Goal: Transaction & Acquisition: Obtain resource

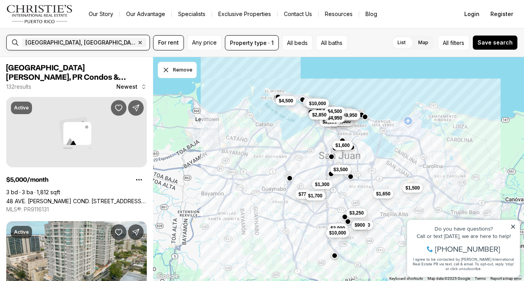
click at [148, 45] on input "text" at bounding box center [175, 42] width 55 height 9
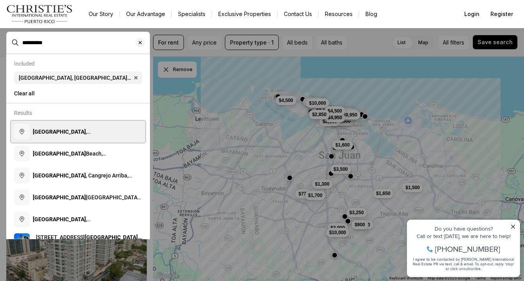
click at [98, 129] on span "Isla Verde , Carolina, Puerto Rico" at bounding box center [75, 135] width 84 height 14
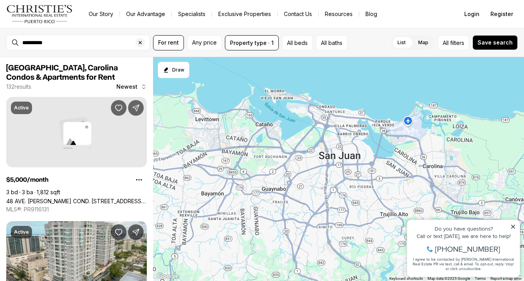
type input "**********"
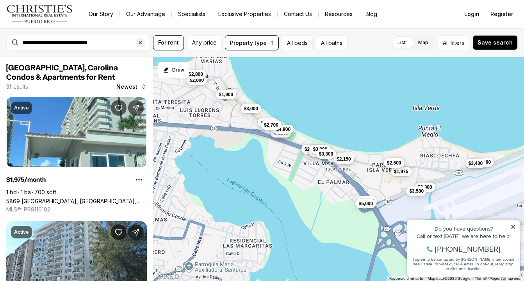
click at [119, 47] on div "**********" at bounding box center [84, 42] width 130 height 13
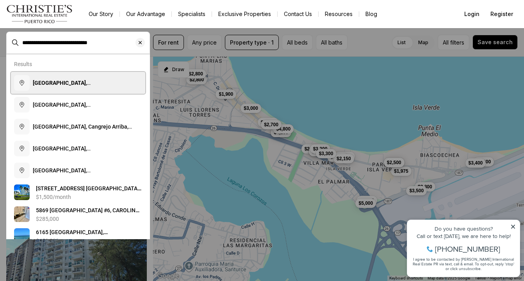
click at [100, 81] on b "Isla Verde, Carolina, Puerto Rico" at bounding box center [75, 87] width 84 height 14
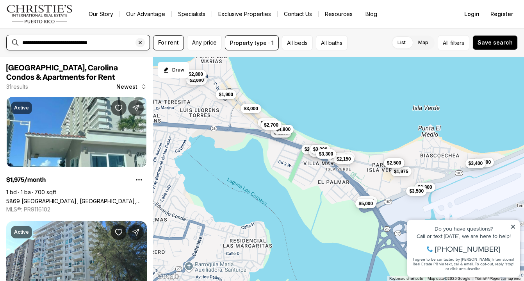
click at [111, 43] on input "**********" at bounding box center [84, 42] width 124 height 7
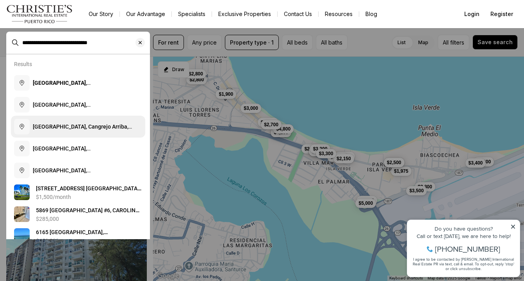
scroll to position [55, 0]
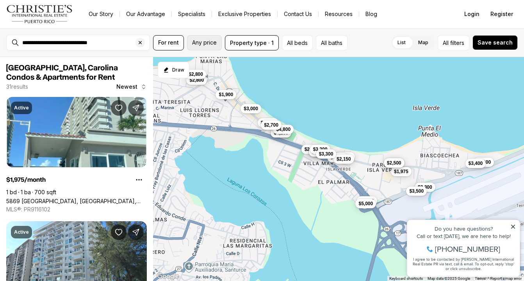
click at [215, 38] on button "Any price" at bounding box center [204, 42] width 35 height 15
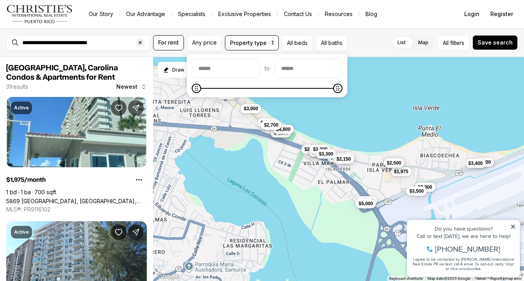
click at [322, 89] on span at bounding box center [267, 88] width 151 height 8
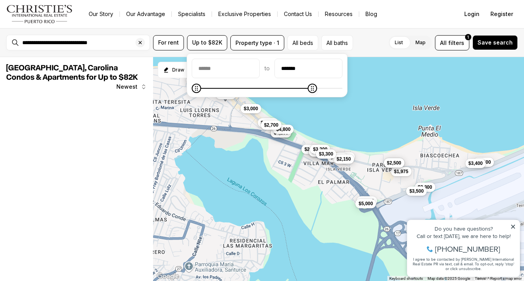
click at [280, 89] on span at bounding box center [267, 88] width 151 height 8
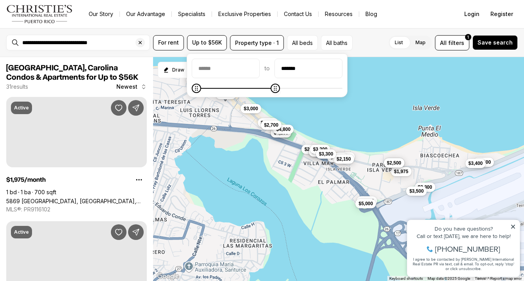
click at [239, 91] on span at bounding box center [267, 88] width 151 height 8
click at [217, 90] on span at bounding box center [267, 88] width 151 height 8
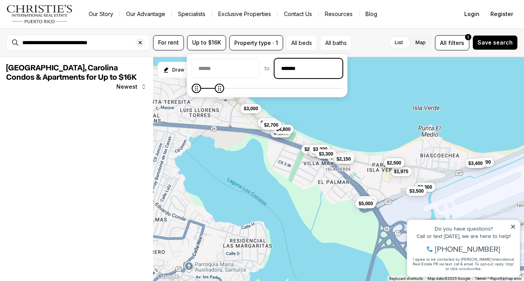
click at [308, 67] on input "*******" at bounding box center [308, 68] width 67 height 19
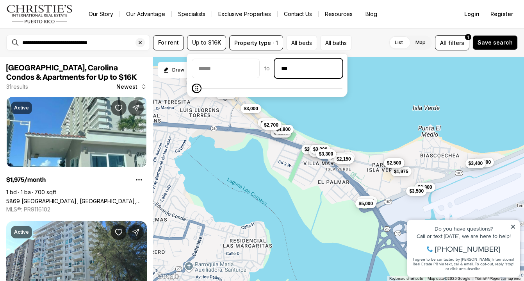
type input "**"
type input "******"
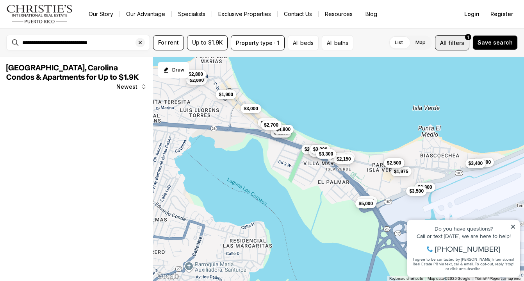
click at [447, 39] on span "All" at bounding box center [443, 43] width 7 height 8
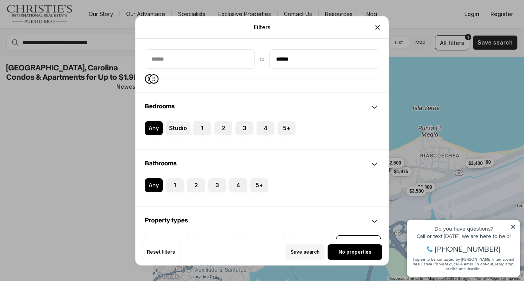
scroll to position [76, 0]
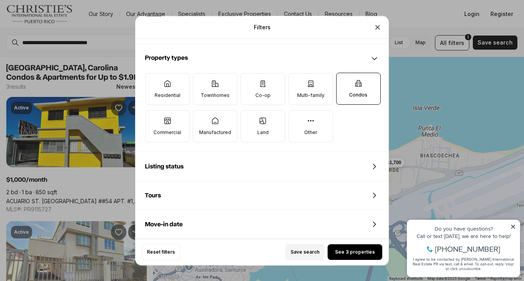
scroll to position [238, 0]
click at [205, 83] on label "Townhomes" at bounding box center [215, 89] width 45 height 32
click at [201, 81] on button "Townhomes" at bounding box center [197, 77] width 8 height 8
click at [263, 86] on icon at bounding box center [262, 83] width 5 height 6
click at [249, 81] on button "Co-op" at bounding box center [245, 77] width 8 height 8
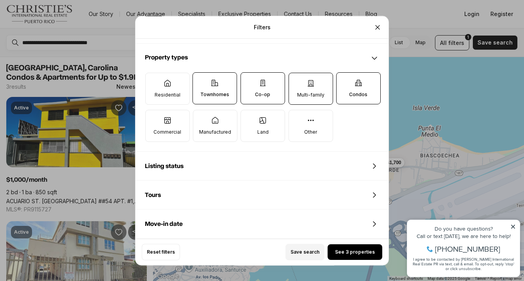
click at [305, 91] on label "Multi-family" at bounding box center [310, 89] width 45 height 32
click at [297, 81] on button "Multi-family" at bounding box center [293, 77] width 8 height 8
click at [263, 90] on label "Co-op" at bounding box center [262, 88] width 45 height 32
click at [249, 80] on button "Co-op" at bounding box center [245, 77] width 8 height 8
click at [181, 97] on label "Residential" at bounding box center [167, 89] width 45 height 32
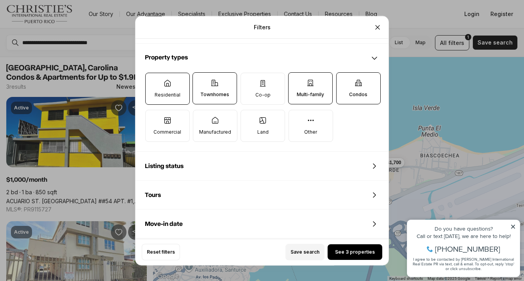
click at [153, 81] on button "Residential" at bounding box center [150, 77] width 8 height 8
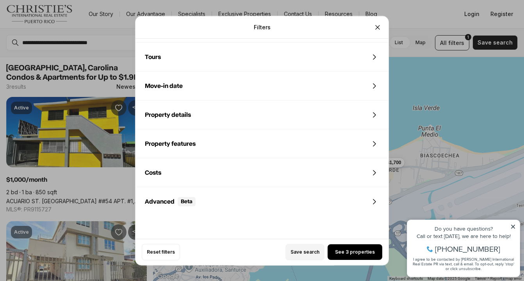
scroll to position [401, 0]
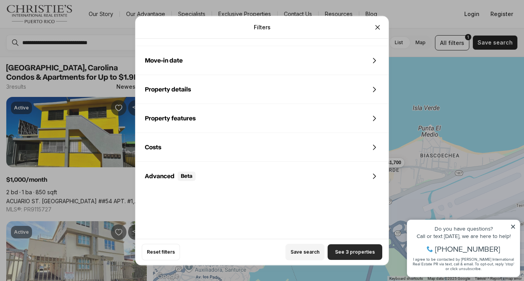
click at [364, 251] on span "See 3 properties" at bounding box center [355, 252] width 40 height 6
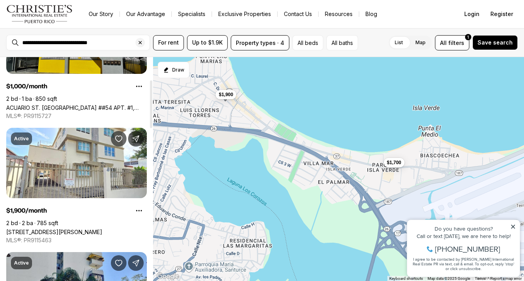
scroll to position [106, 0]
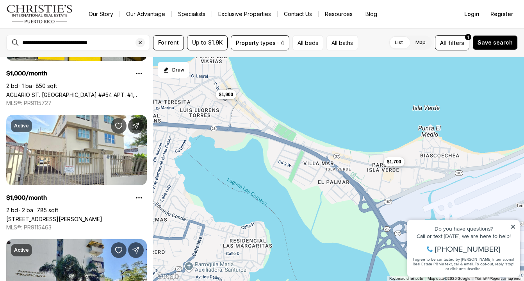
click at [397, 162] on span "$1,700" at bounding box center [394, 161] width 14 height 6
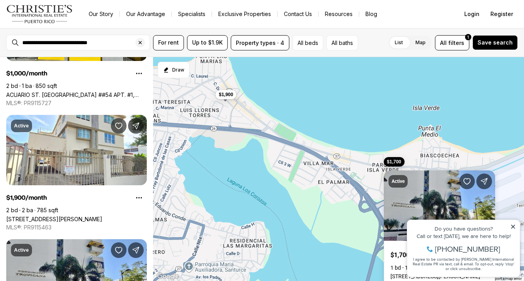
click at [511, 226] on icon at bounding box center [512, 226] width 5 height 5
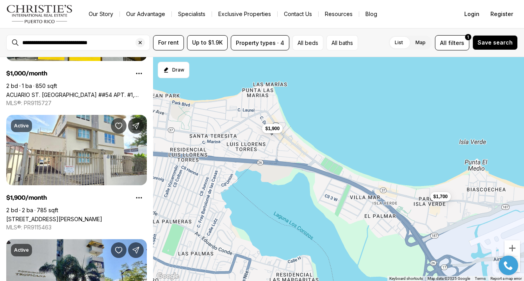
drag, startPoint x: 345, startPoint y: 144, endPoint x: 401, endPoint y: 188, distance: 71.0
click at [401, 188] on div "$1,000 $1,900 $1,700" at bounding box center [338, 169] width 371 height 224
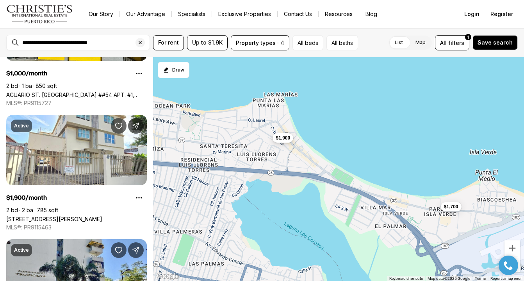
click at [284, 141] on button "$1,900" at bounding box center [282, 137] width 21 height 9
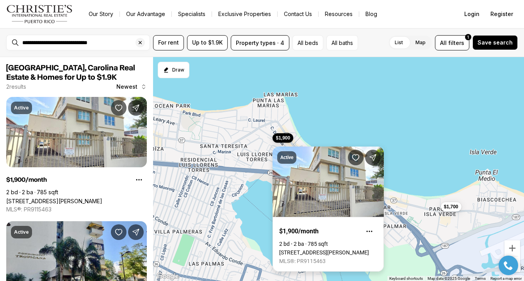
click at [320, 249] on link "Doncella PLAZA #2, SAN JUAN PR, 00901" at bounding box center [324, 252] width 90 height 6
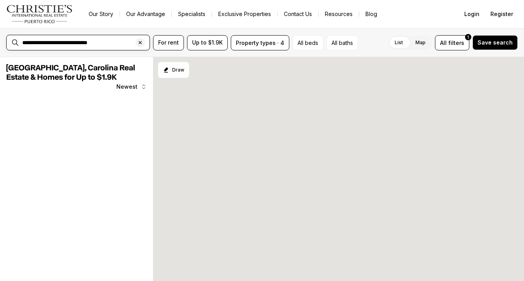
click at [139, 43] on icon "Clear search input" at bounding box center [140, 42] width 6 height 6
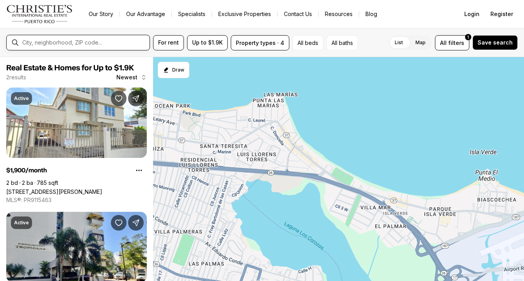
click at [110, 43] on input "text" at bounding box center [84, 42] width 124 height 7
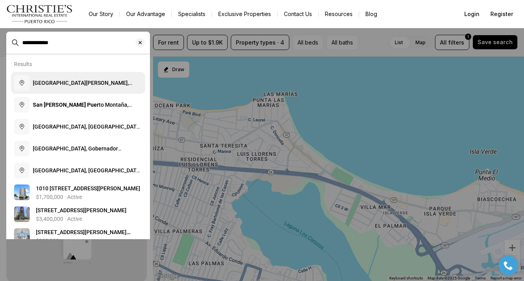
type input "**********"
click at [75, 84] on span "San Juan, Puerto Rico" at bounding box center [83, 87] width 100 height 14
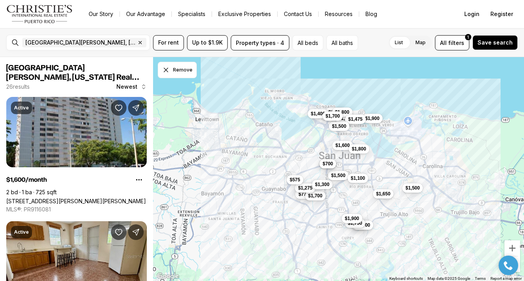
click at [327, 96] on div "$1,600 $775 $1,700 $1,275 $1,650 $1,800 $1,300 $1,650 $900 $1,700 $1,700 $1,500…" at bounding box center [338, 169] width 371 height 224
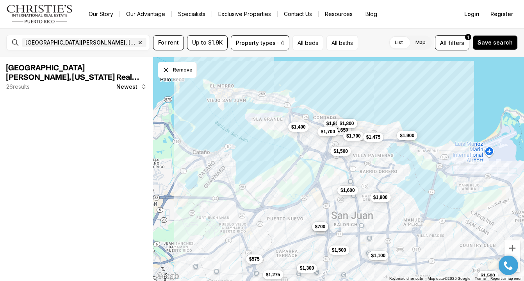
click at [366, 171] on div "$1,600 $1,275 $1,800 $1,300 $1,650 $1,700 $1,500 $1,900 $1,500 $575 $1,400 $1,8…" at bounding box center [338, 169] width 371 height 224
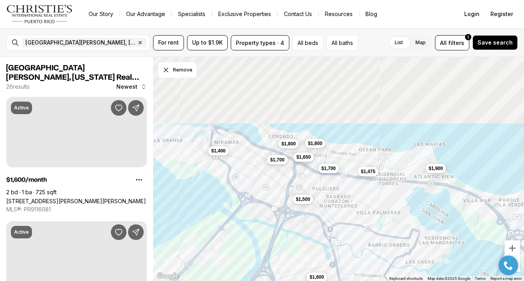
drag, startPoint x: 343, startPoint y: 128, endPoint x: 341, endPoint y: 202, distance: 74.2
click at [341, 202] on div "$1,600 $1,800 $1,650 $1,700 $1,900 $1,400 $1,800 $1,800 $1,475 $1,500 $1,700 $8…" at bounding box center [338, 169] width 371 height 224
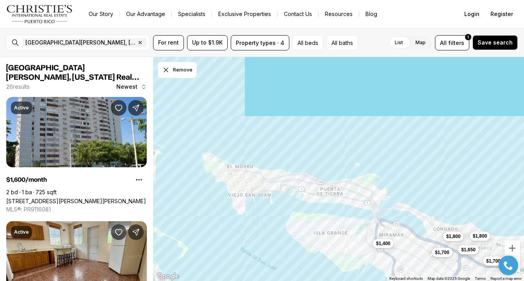
drag, startPoint x: 267, startPoint y: 136, endPoint x: 408, endPoint y: 210, distance: 158.7
click at [408, 210] on div "$1,600 $1,800 $1,650 $1,700 $1,900 $1,400 $1,800 $1,475 $1,500 $1,700" at bounding box center [338, 169] width 371 height 224
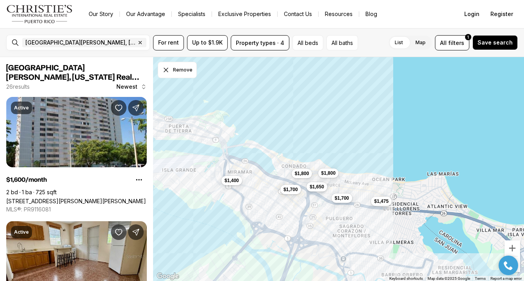
drag, startPoint x: 417, startPoint y: 207, endPoint x: 253, endPoint y: 138, distance: 177.0
click at [253, 138] on div "$1,800 $1,650 $1,700 $1,400 $1,800 $1,475 $1,700" at bounding box center [338, 169] width 371 height 224
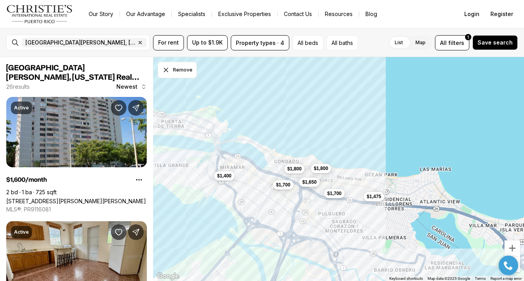
click at [290, 158] on div "$1,800 $1,650 $1,700 $1,400 $1,800 $1,475 $1,700" at bounding box center [338, 169] width 371 height 224
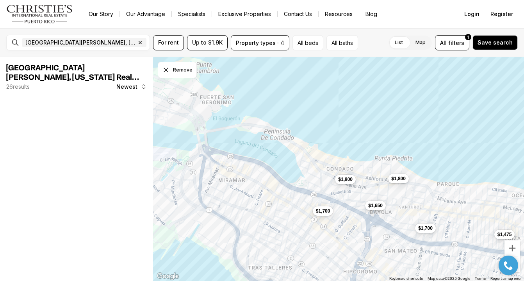
click at [268, 181] on div "$1,800 $1,650 $1,700 $1,800 $1,475 $1,700" at bounding box center [338, 169] width 371 height 224
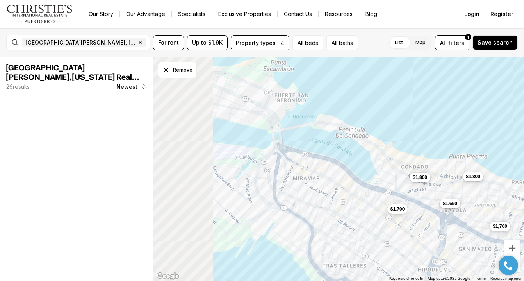
drag, startPoint x: 224, startPoint y: 197, endPoint x: 310, endPoint y: 196, distance: 86.3
click at [310, 196] on div "$1,800 $1,650 $1,700 $1,800 $1,475 $1,700" at bounding box center [338, 169] width 371 height 224
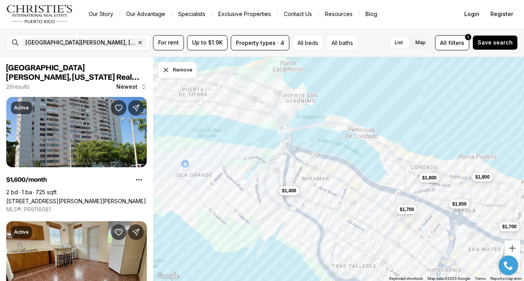
click at [285, 193] on button "$1,400" at bounding box center [289, 190] width 21 height 9
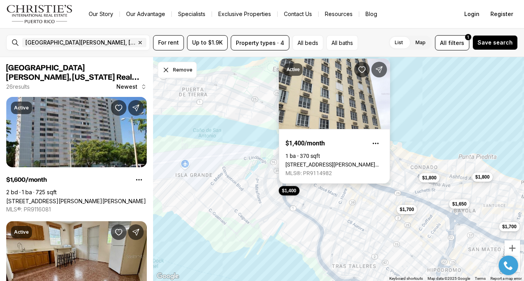
click at [333, 161] on link "602 FERNÁNDEZ JUNCOS #404, SAN JUAN PR, 00907" at bounding box center [334, 164] width 98 height 6
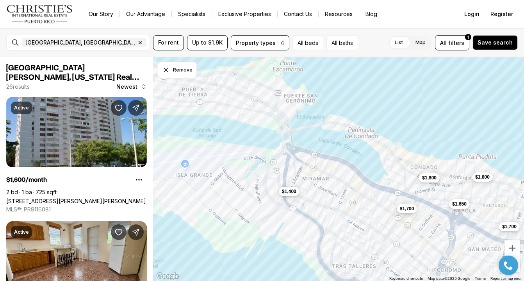
click at [410, 213] on button "$1,700" at bounding box center [407, 208] width 21 height 9
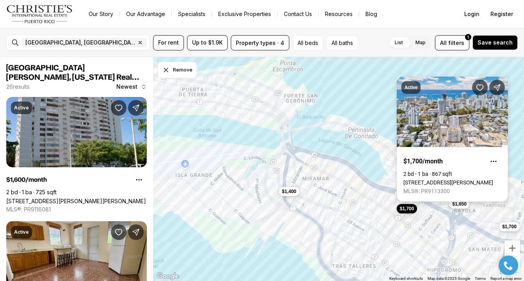
click at [462, 179] on link "[STREET_ADDRESS][PERSON_NAME]" at bounding box center [448, 182] width 90 height 6
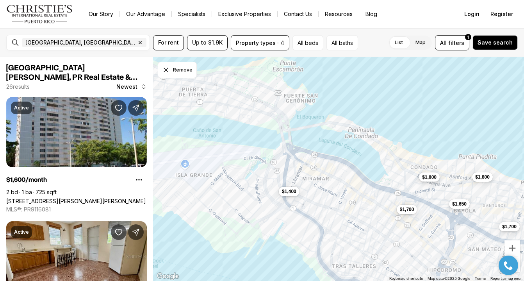
click at [427, 178] on span "$1,800" at bounding box center [429, 177] width 14 height 6
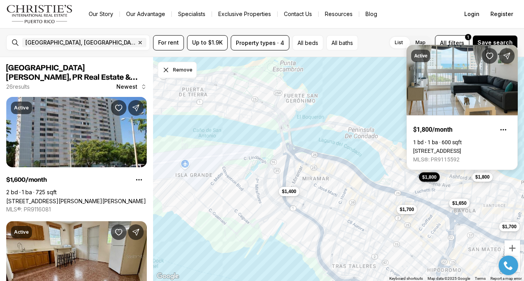
click at [461, 205] on span "$1,650" at bounding box center [459, 203] width 14 height 6
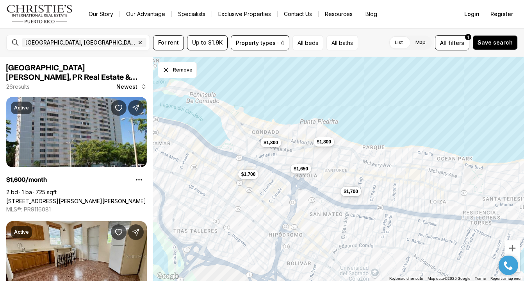
drag, startPoint x: 484, startPoint y: 210, endPoint x: 324, endPoint y: 175, distance: 163.1
click at [324, 175] on div "$1,800 $1,650 $1,700 $1,400 $1,800 $1,700" at bounding box center [338, 169] width 371 height 224
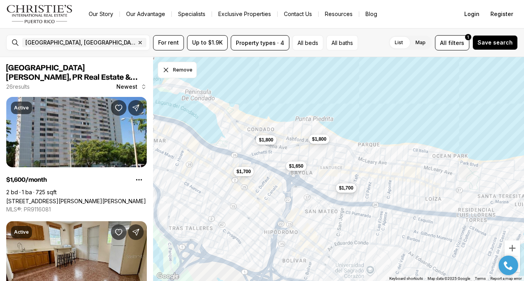
click at [350, 191] on span "$1,700" at bounding box center [346, 188] width 14 height 6
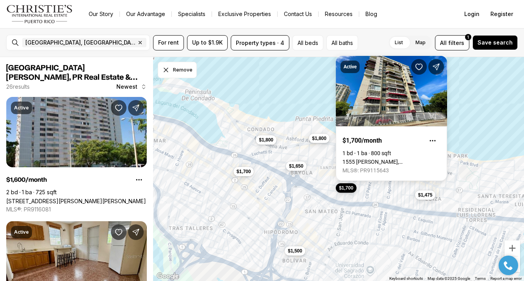
click at [318, 137] on span "$1,800" at bounding box center [319, 138] width 14 height 6
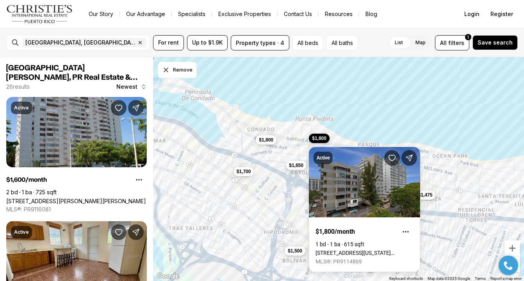
click at [296, 167] on span "$1,650" at bounding box center [296, 165] width 14 height 6
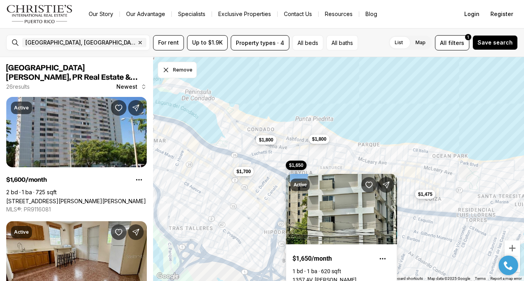
click at [423, 197] on button "$1,475" at bounding box center [425, 193] width 21 height 9
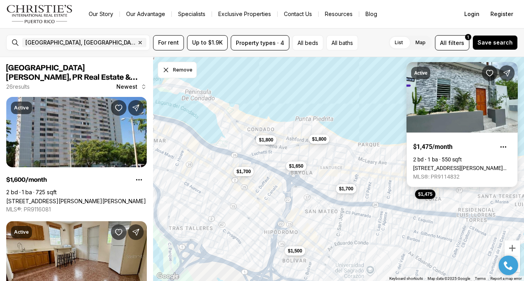
click at [467, 165] on link "[STREET_ADDRESS][PERSON_NAME][PERSON_NAME]" at bounding box center [462, 168] width 98 height 6
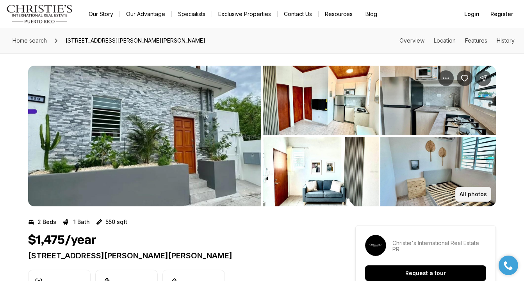
click at [463, 191] on p "All photos" at bounding box center [472, 194] width 27 height 6
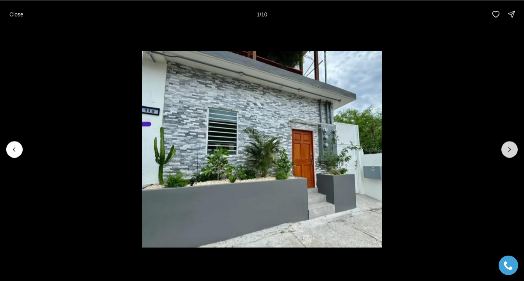
click at [508, 146] on icon "Next slide" at bounding box center [510, 149] width 8 height 8
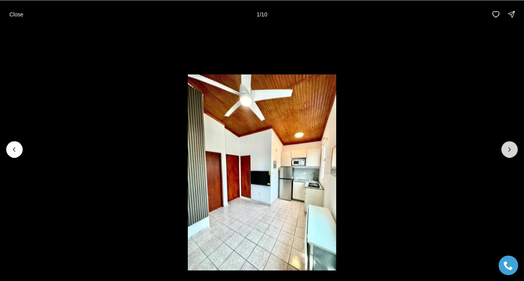
click at [508, 146] on icon "Next slide" at bounding box center [510, 149] width 8 height 8
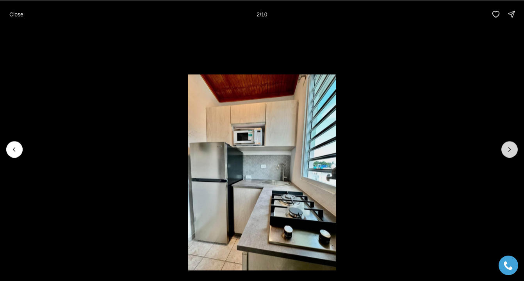
click at [508, 146] on icon "Next slide" at bounding box center [510, 149] width 8 height 8
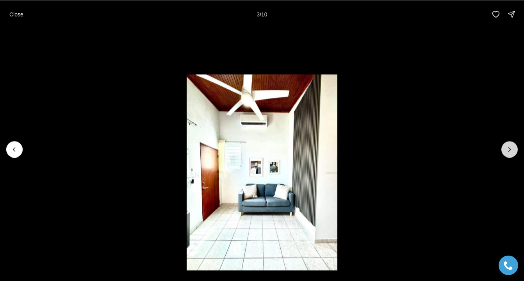
click at [508, 146] on icon "Next slide" at bounding box center [510, 149] width 8 height 8
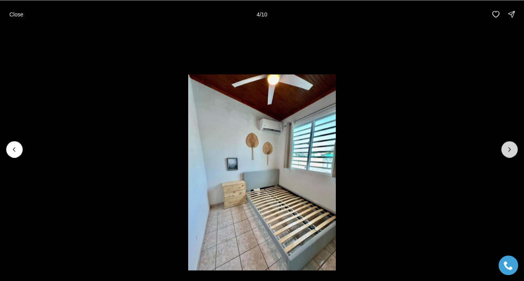
click at [508, 146] on icon "Next slide" at bounding box center [510, 149] width 8 height 8
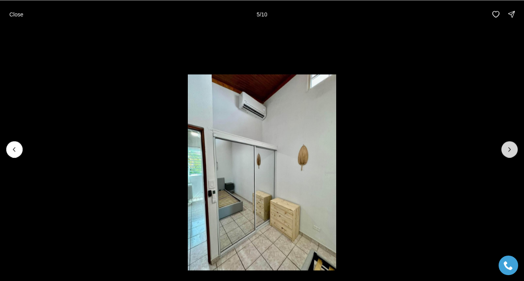
click at [508, 146] on icon "Next slide" at bounding box center [510, 149] width 8 height 8
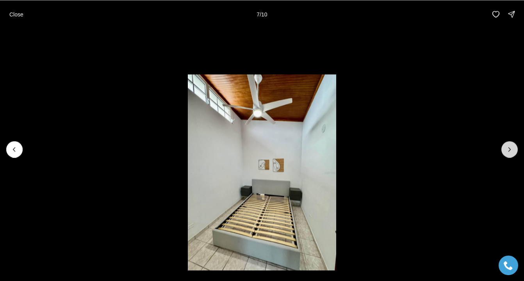
click at [508, 146] on icon "Next slide" at bounding box center [510, 149] width 8 height 8
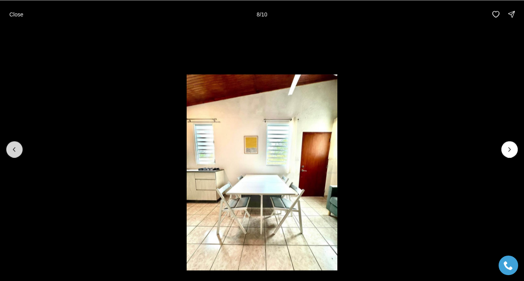
click at [11, 148] on icon "Previous slide" at bounding box center [15, 149] width 8 height 8
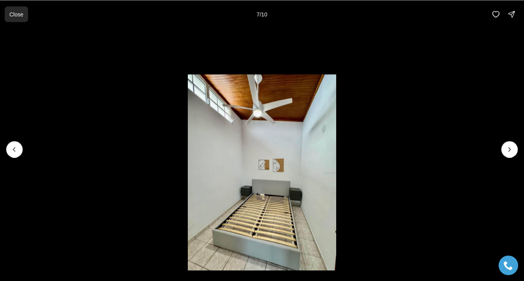
click at [21, 12] on p "Close" at bounding box center [16, 14] width 14 height 6
